Goal: Find contact information: Find contact information

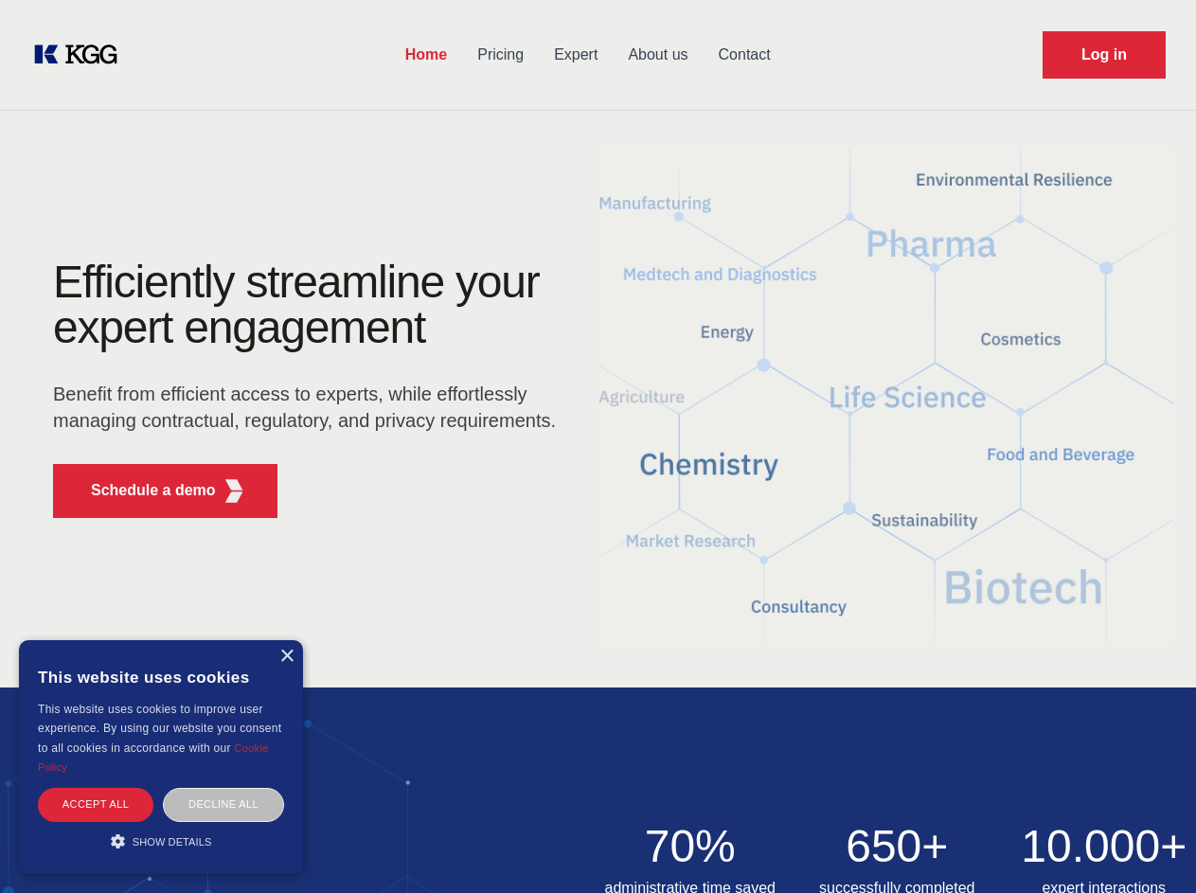
click at [598, 446] on div "Efficiently streamline your expert engagement Benefit from efficient access to …" at bounding box center [311, 397] width 576 height 274
click at [142, 491] on p "Schedule a demo" at bounding box center [153, 490] width 125 height 23
click at [286, 656] on div "× This website uses cookies This website uses cookies to improve user experienc…" at bounding box center [161, 757] width 284 height 234
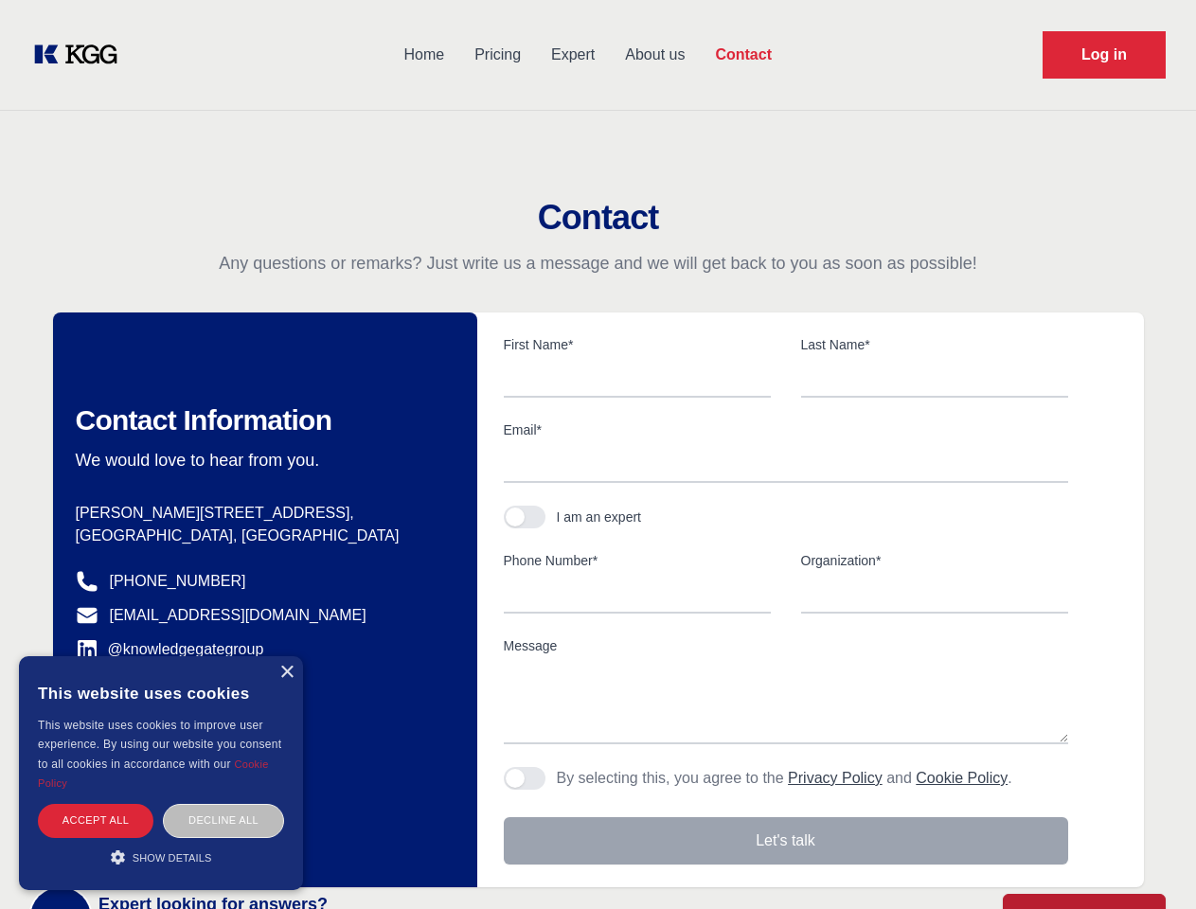
click at [96, 804] on div "Accept all" at bounding box center [96, 820] width 116 height 33
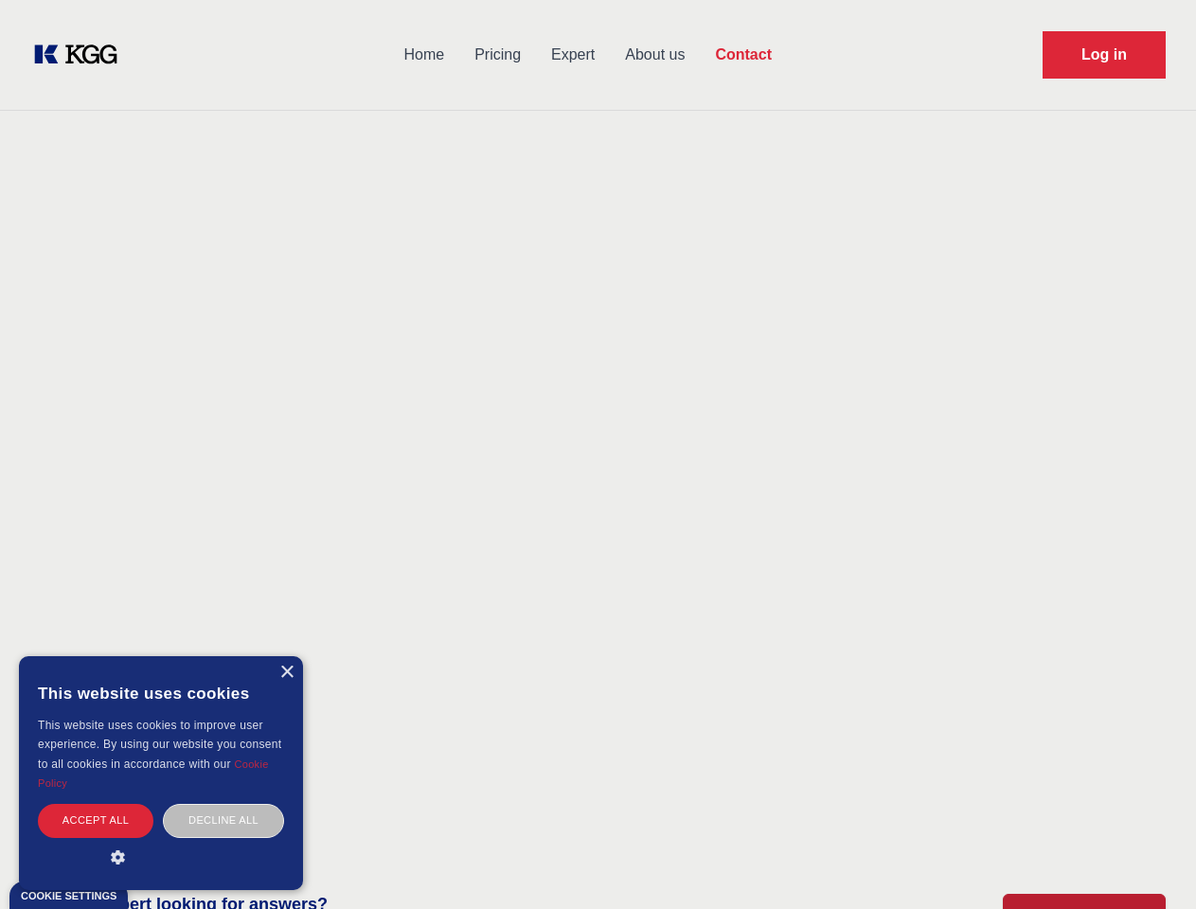
click at [224, 804] on div "Decline all" at bounding box center [223, 820] width 121 height 33
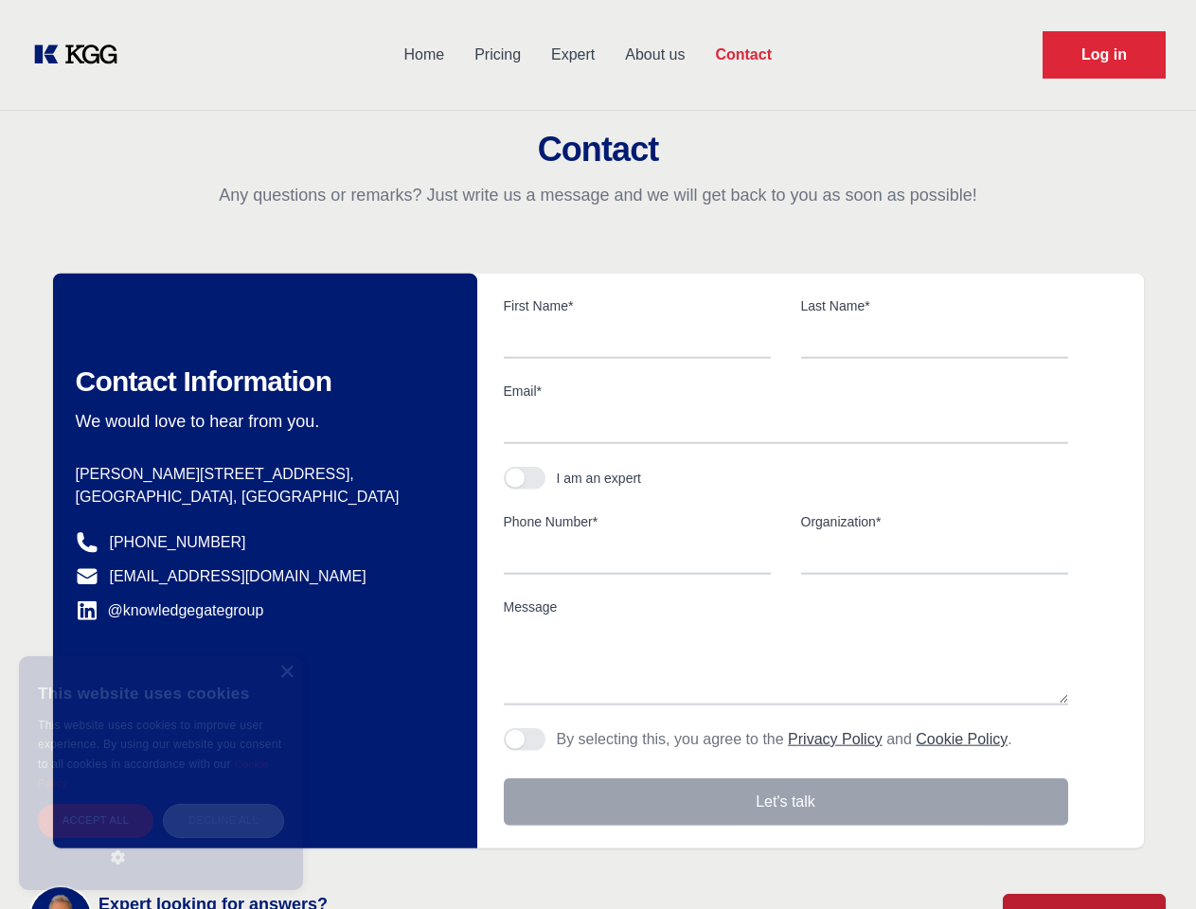
click at [161, 841] on main "Contact Any questions or remarks? Just write us a message and we will get back …" at bounding box center [598, 493] width 1196 height 986
